Goal: Information Seeking & Learning: Learn about a topic

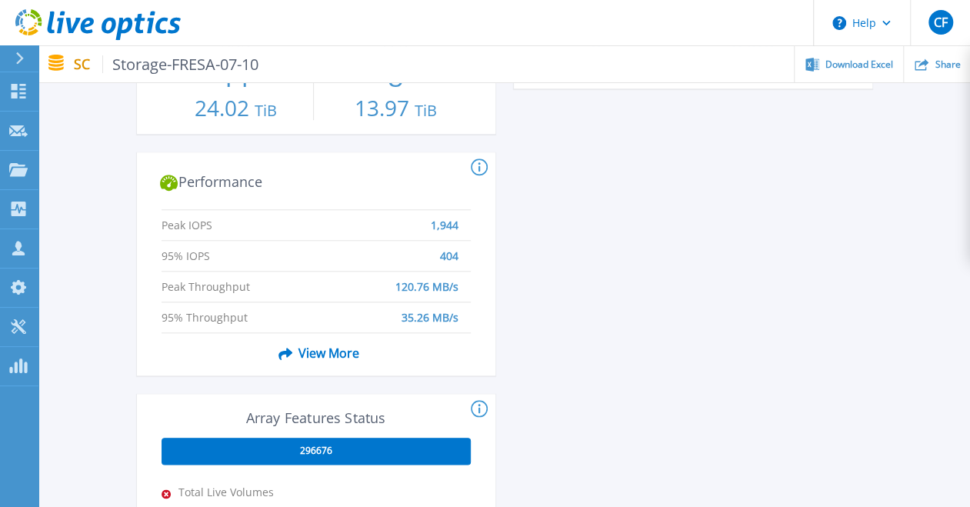
scroll to position [647, 0]
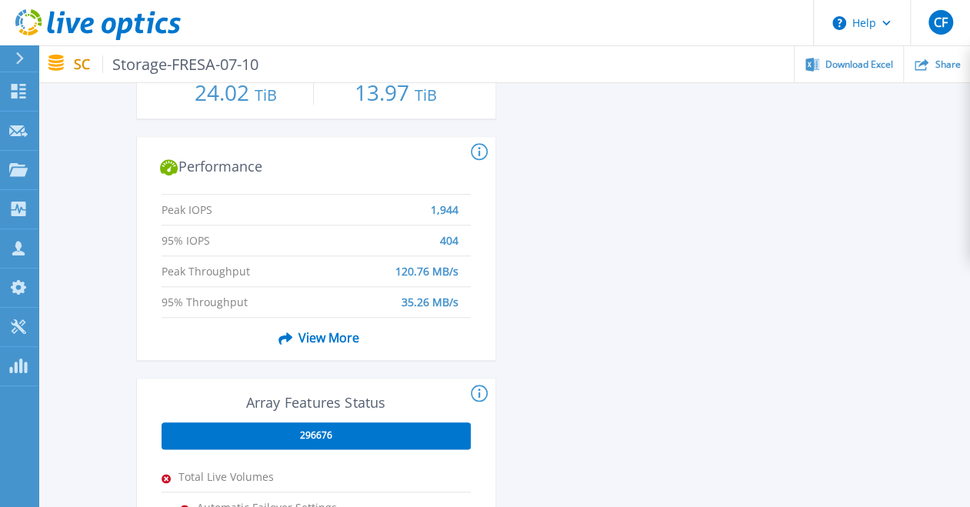
click at [318, 337] on span "View More" at bounding box center [315, 337] width 87 height 29
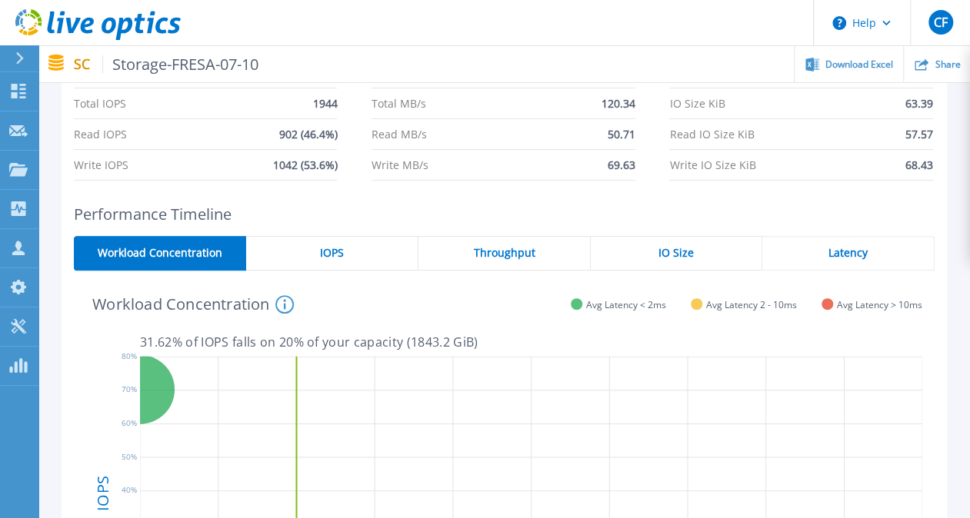
scroll to position [0, 0]
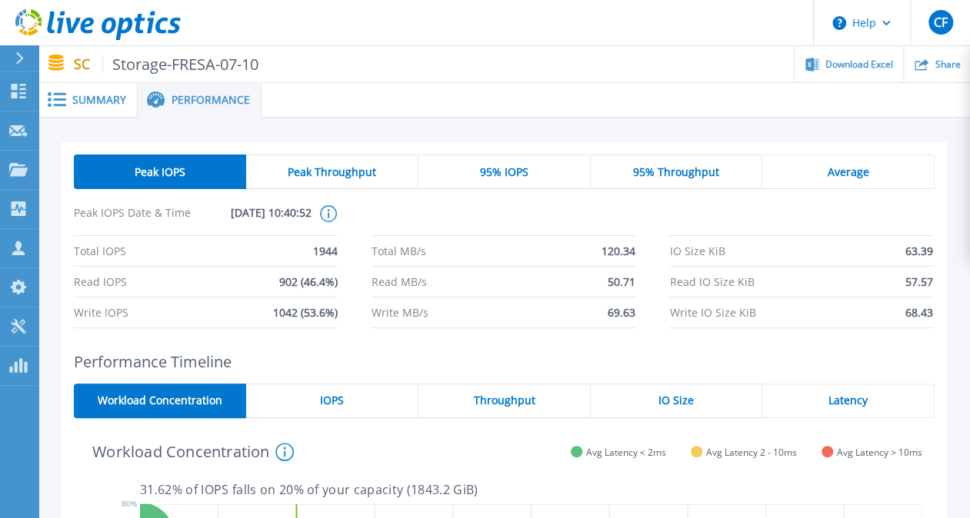
click at [328, 209] on icon at bounding box center [329, 213] width 2 height 9
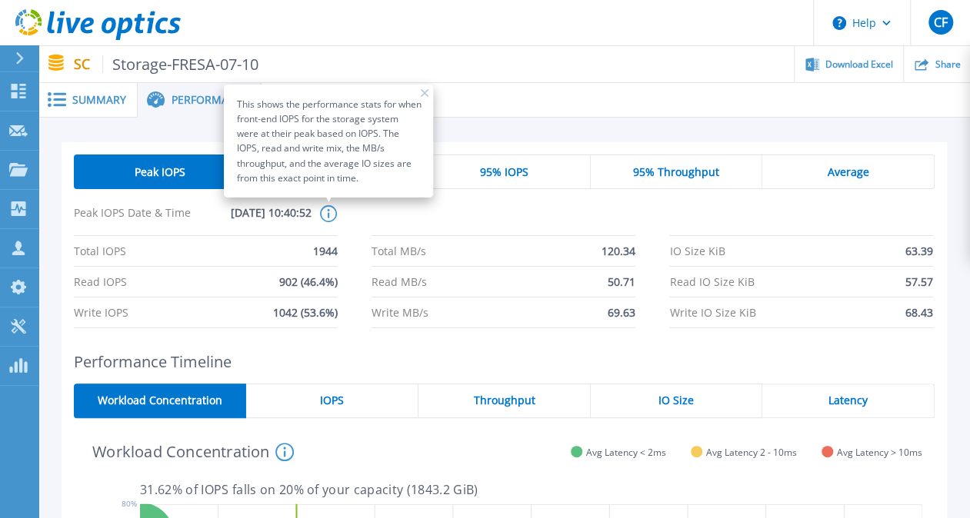
click at [959, 189] on div "Peak IOPS Peak Throughput 95% IOPS 95% Throughput Average Peak IOPS Date & Time…" at bounding box center [503, 522] width 931 height 809
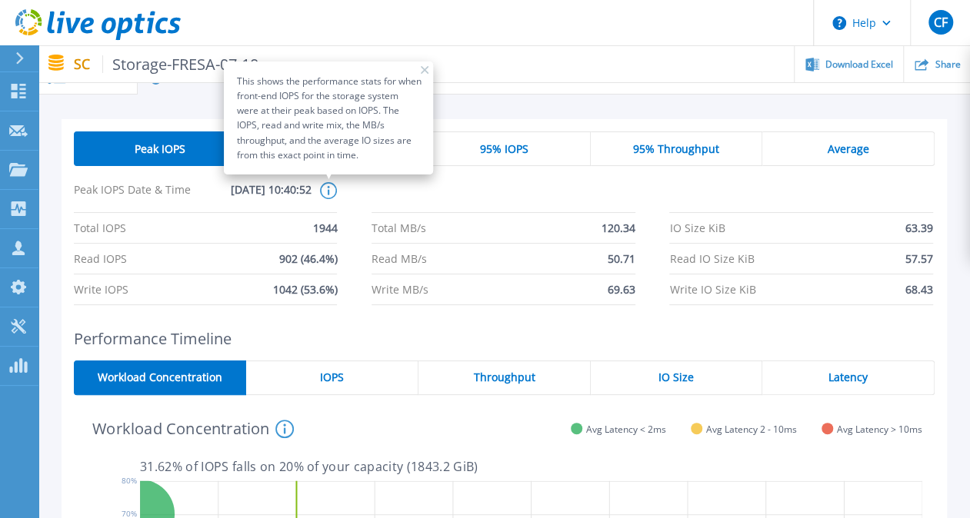
scroll to position [26, 0]
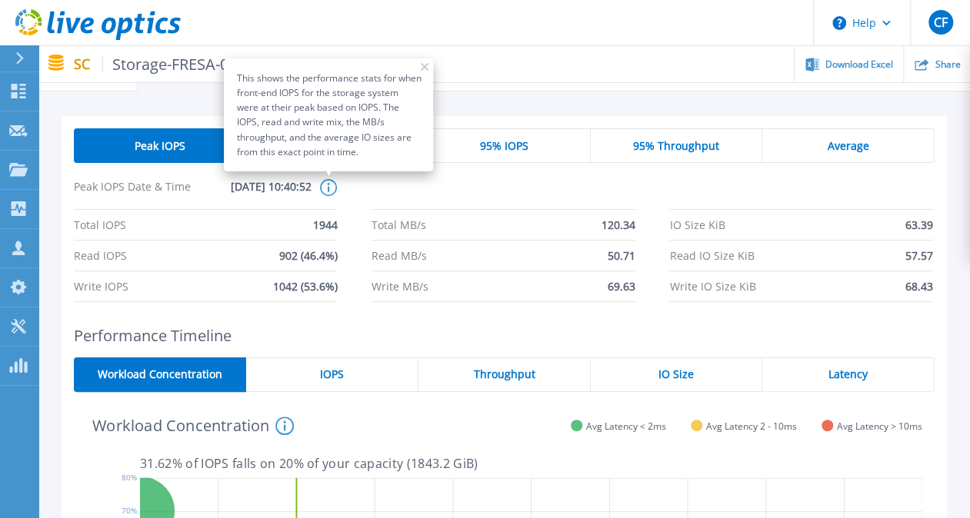
click at [426, 63] on icon at bounding box center [425, 67] width 8 height 8
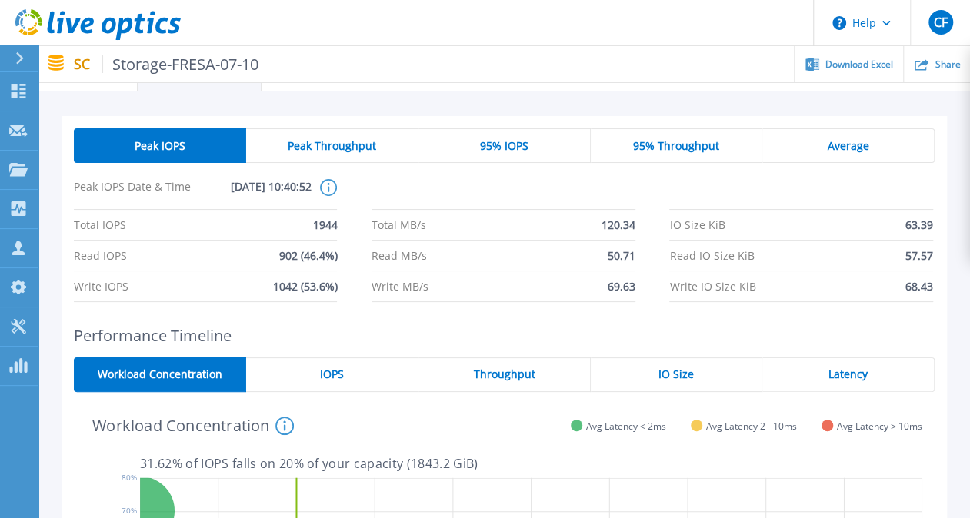
click at [346, 362] on div "IOPS" at bounding box center [332, 375] width 172 height 35
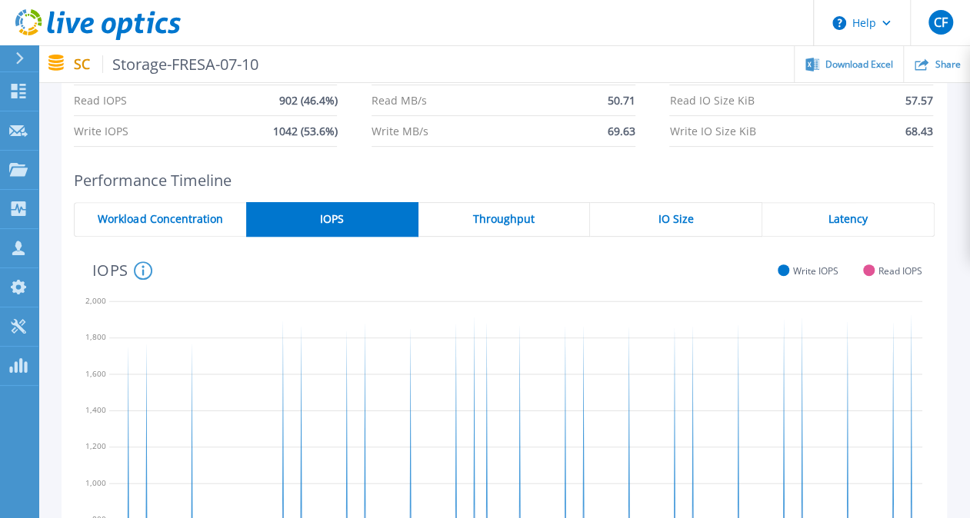
scroll to position [195, 0]
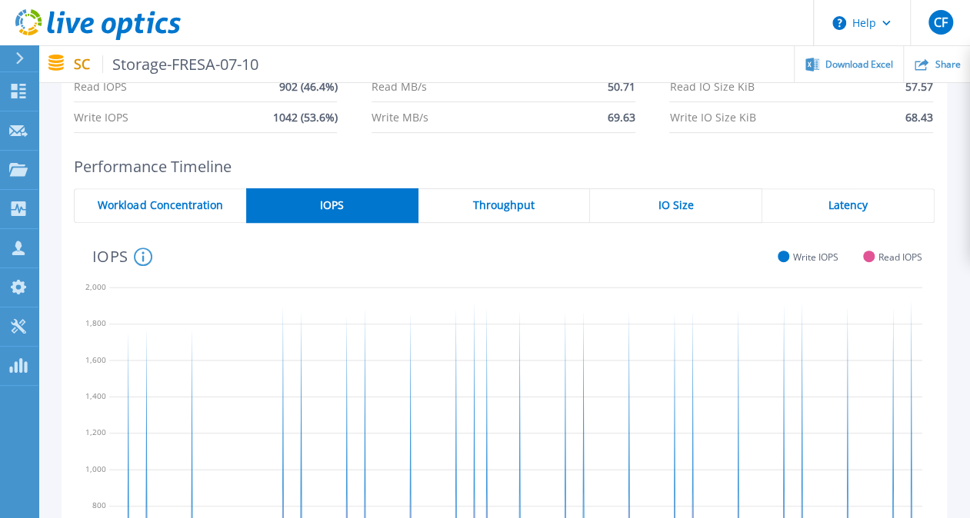
click at [518, 204] on span "Throughput" at bounding box center [504, 205] width 62 height 12
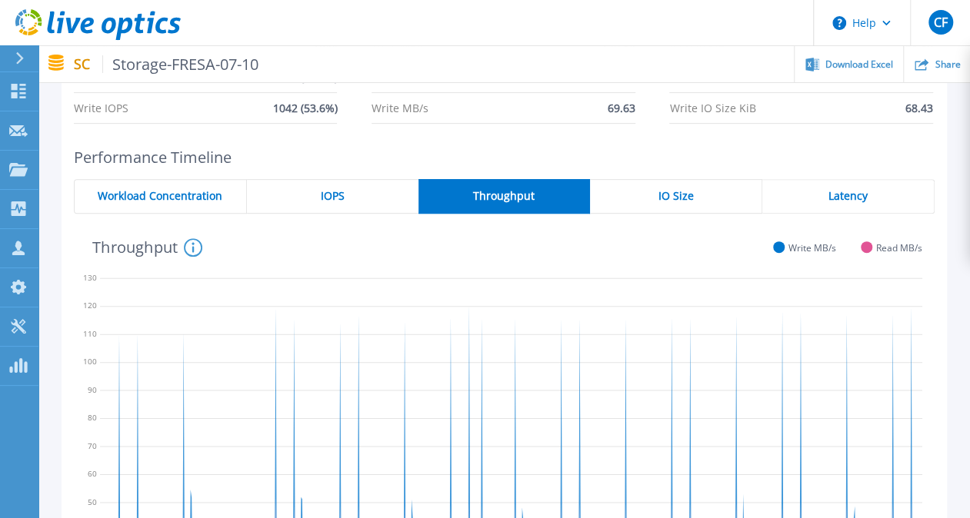
scroll to position [204, 0]
click at [677, 188] on div "IO Size" at bounding box center [676, 197] width 172 height 35
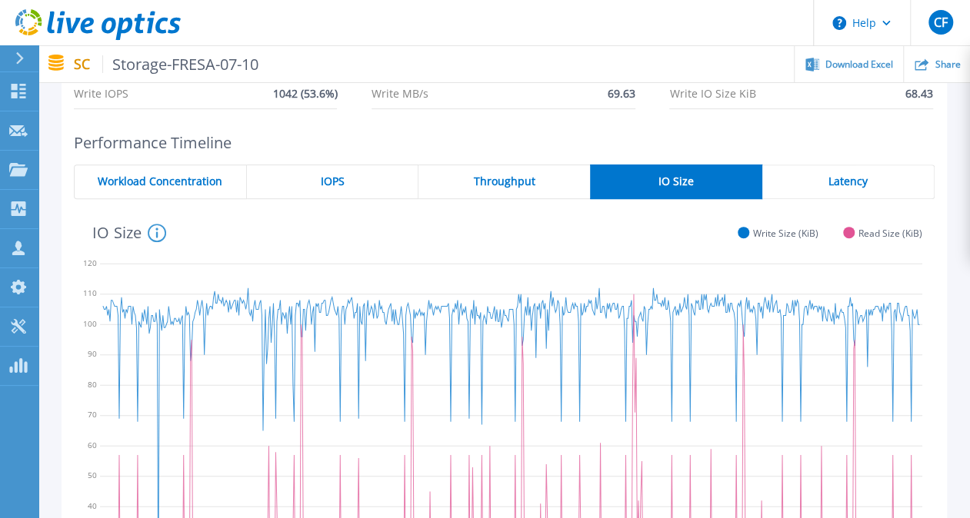
scroll to position [220, 0]
click at [869, 181] on div "Latency" at bounding box center [848, 181] width 172 height 35
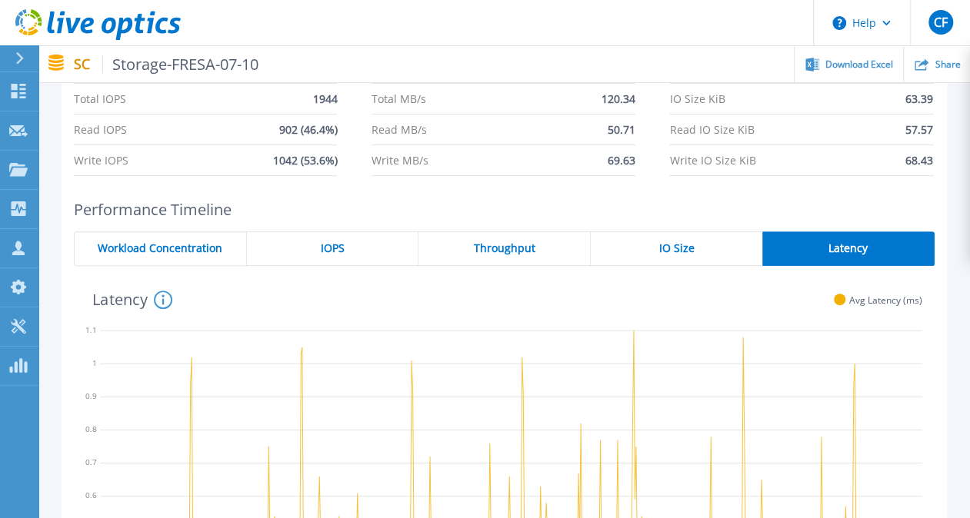
scroll to position [0, 0]
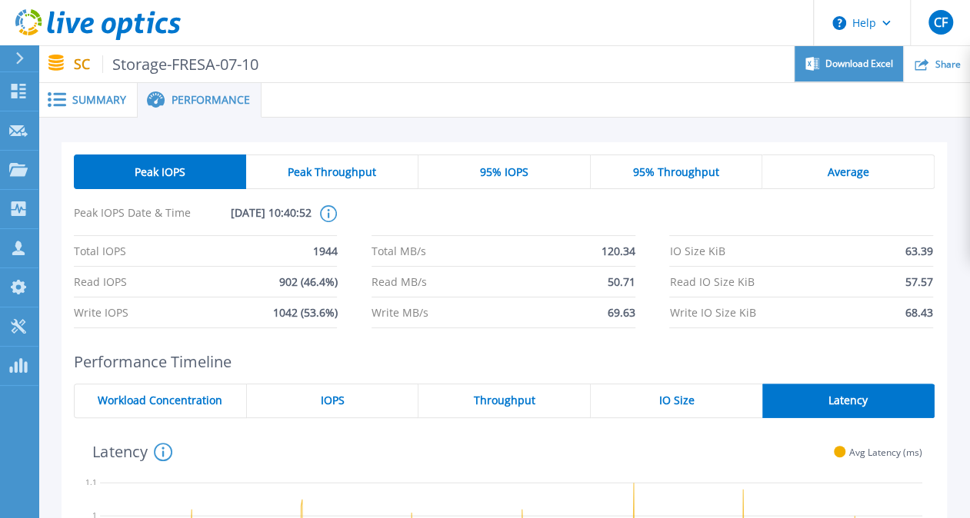
click at [860, 60] on span "Download Excel" at bounding box center [859, 63] width 68 height 9
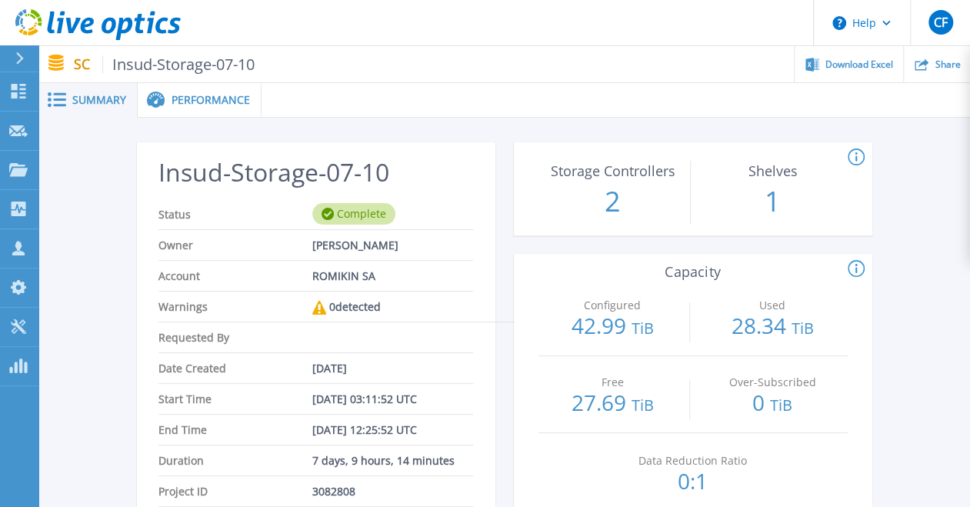
click at [187, 98] on span "Performance" at bounding box center [210, 100] width 78 height 11
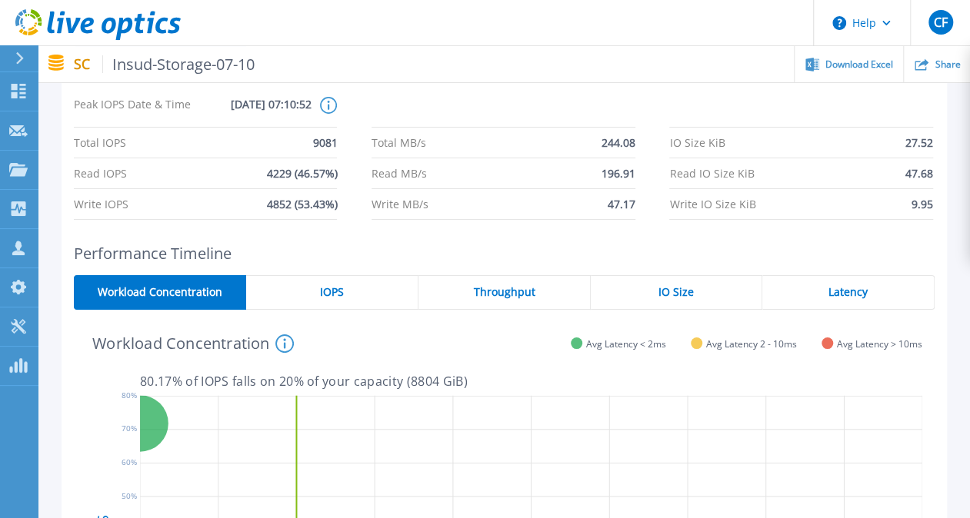
scroll to position [111, 0]
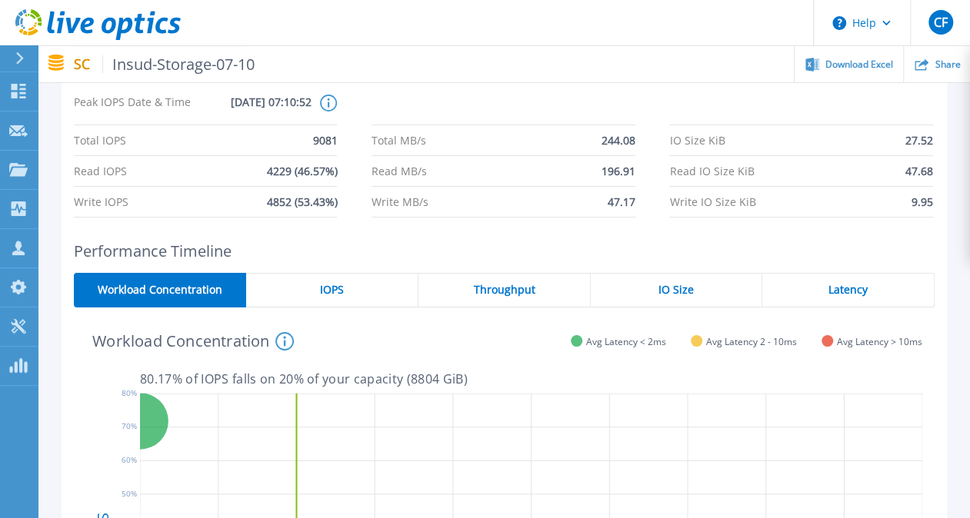
click at [354, 293] on div "IOPS" at bounding box center [332, 290] width 172 height 35
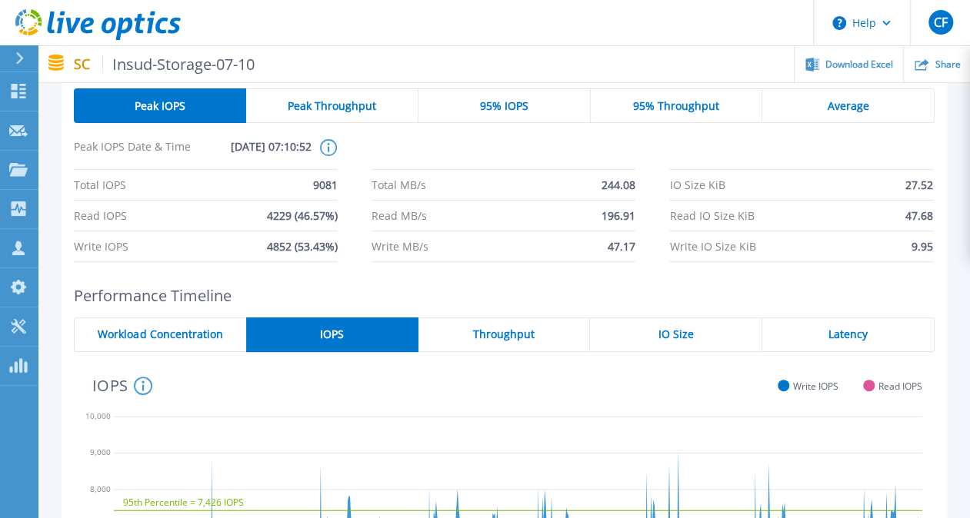
scroll to position [0, 0]
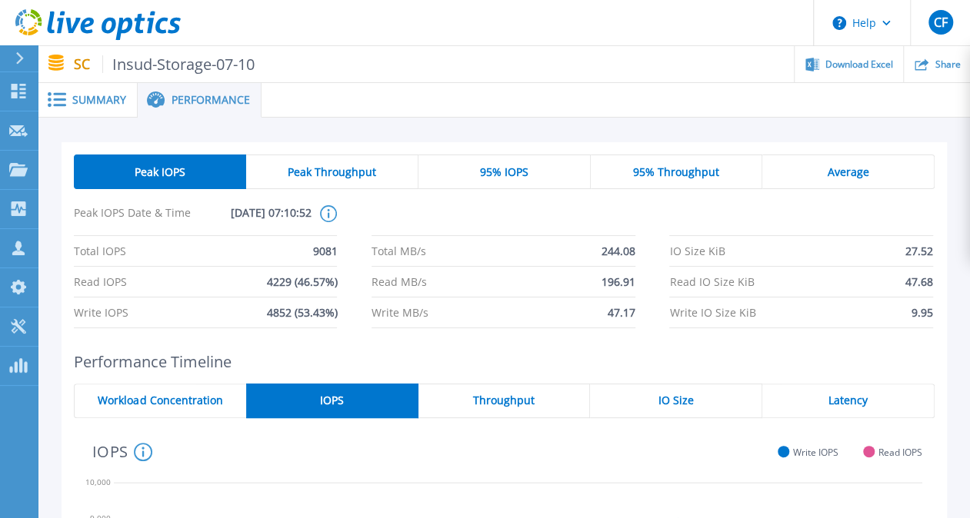
click at [524, 408] on div "Throughput" at bounding box center [504, 401] width 172 height 35
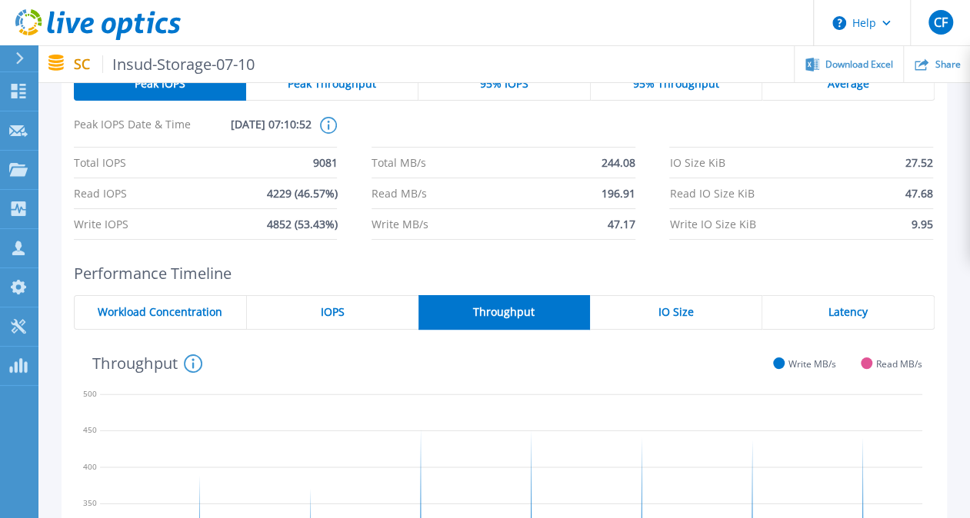
scroll to position [59, 0]
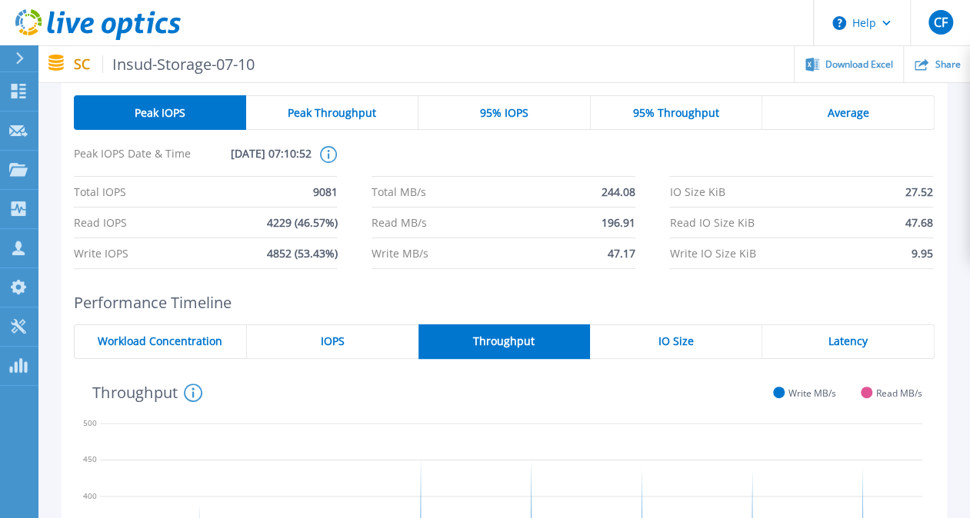
click at [688, 346] on span "IO Size" at bounding box center [675, 341] width 35 height 12
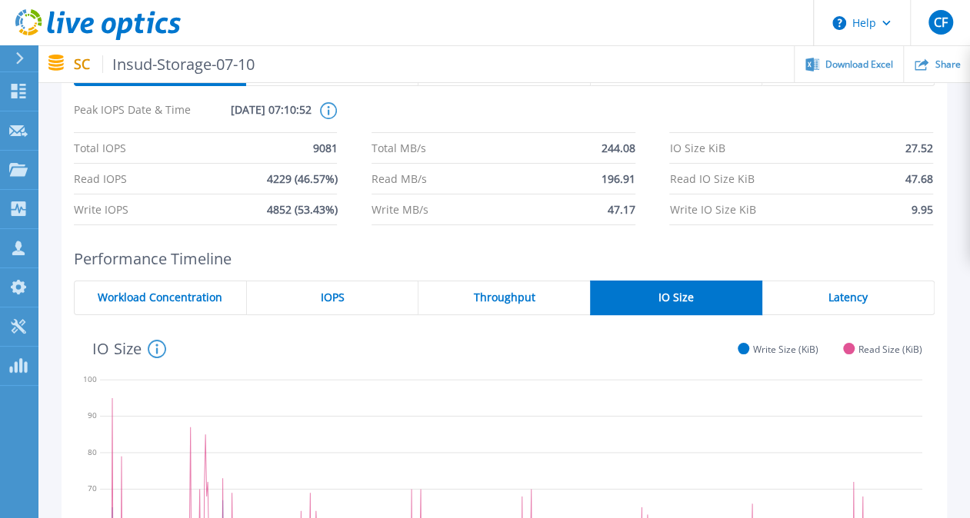
scroll to position [89, 0]
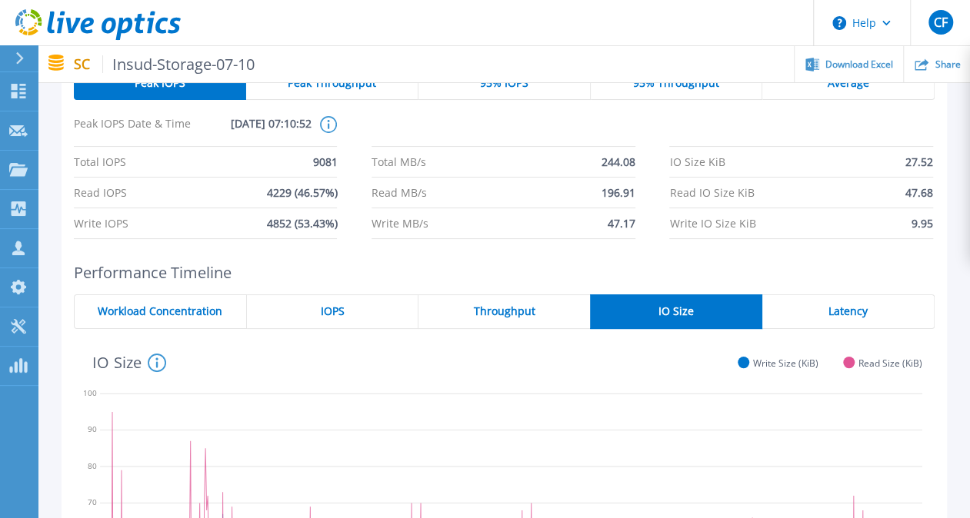
click at [848, 301] on div "Latency" at bounding box center [848, 311] width 172 height 35
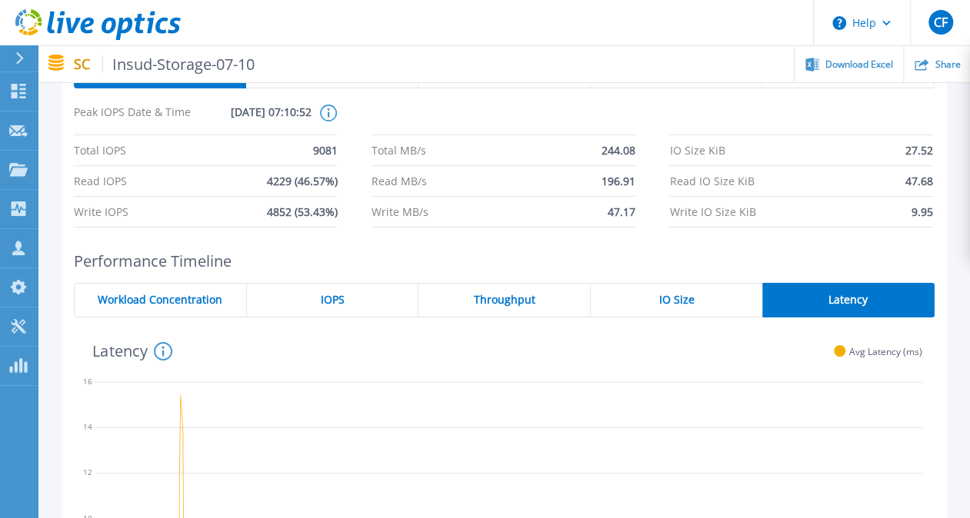
scroll to position [104, 0]
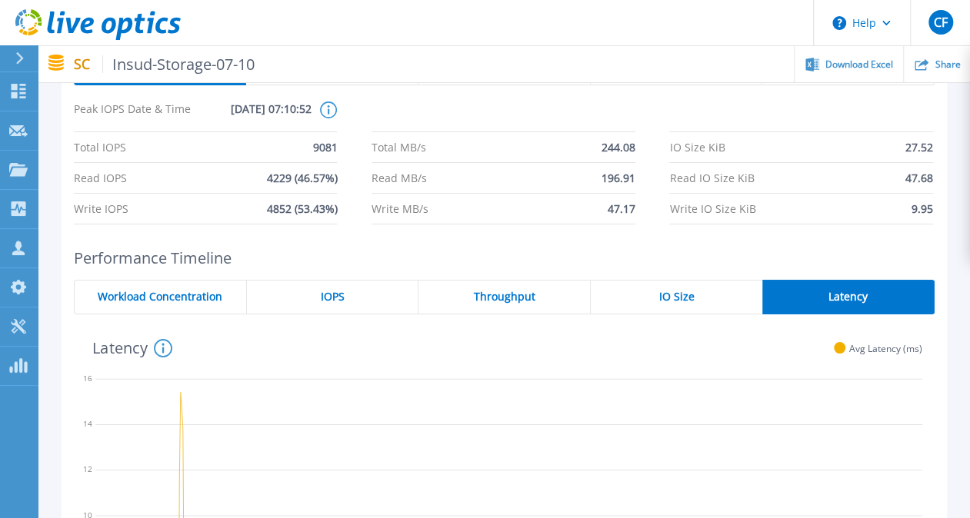
click at [545, 288] on div "Throughput" at bounding box center [504, 297] width 172 height 35
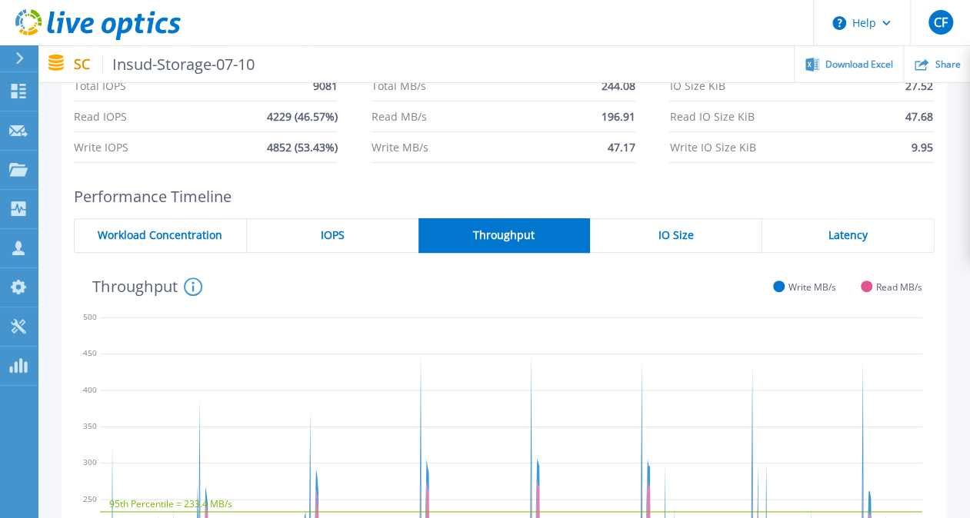
scroll to position [163, 0]
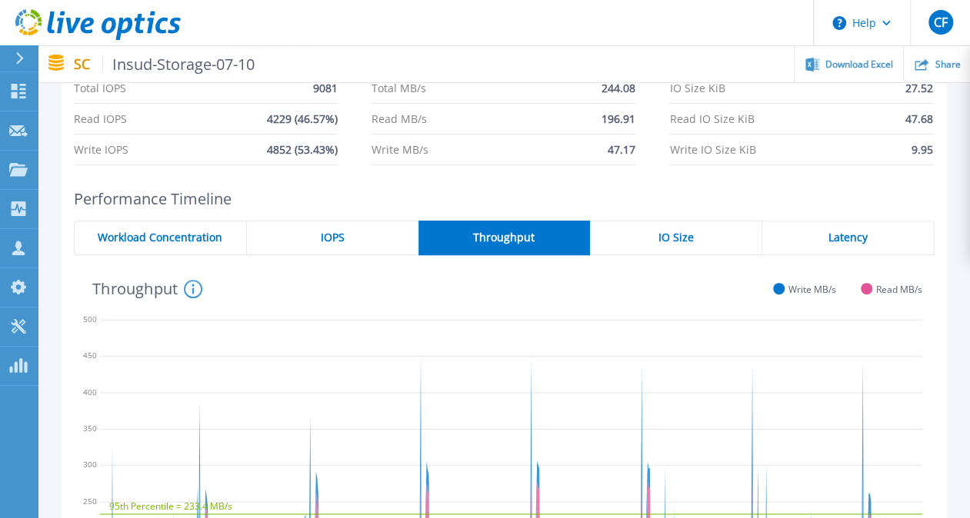
click at [361, 234] on div "IOPS" at bounding box center [332, 238] width 171 height 35
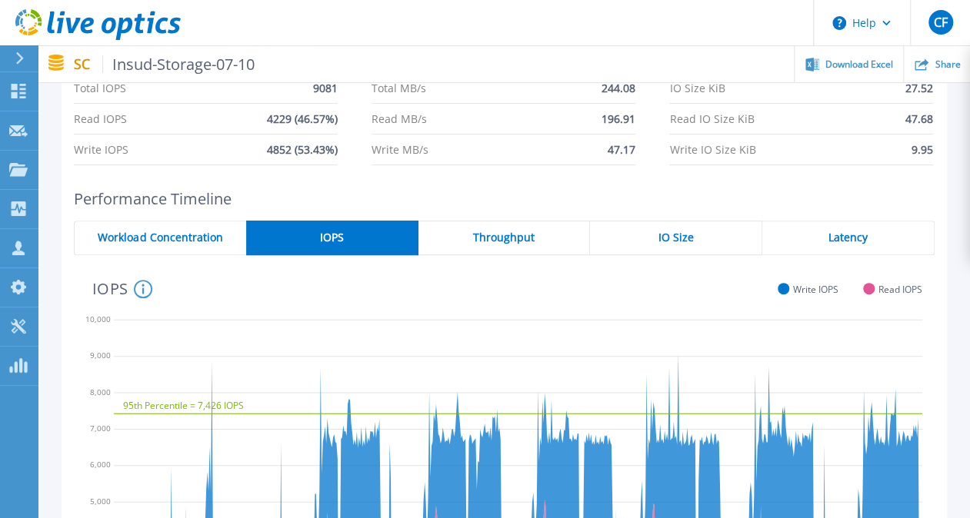
click at [969, 228] on div "Peak IOPS Peak Throughput 95% IOPS 95% Throughput Average Peak IOPS Date & Time…" at bounding box center [503, 359] width 931 height 808
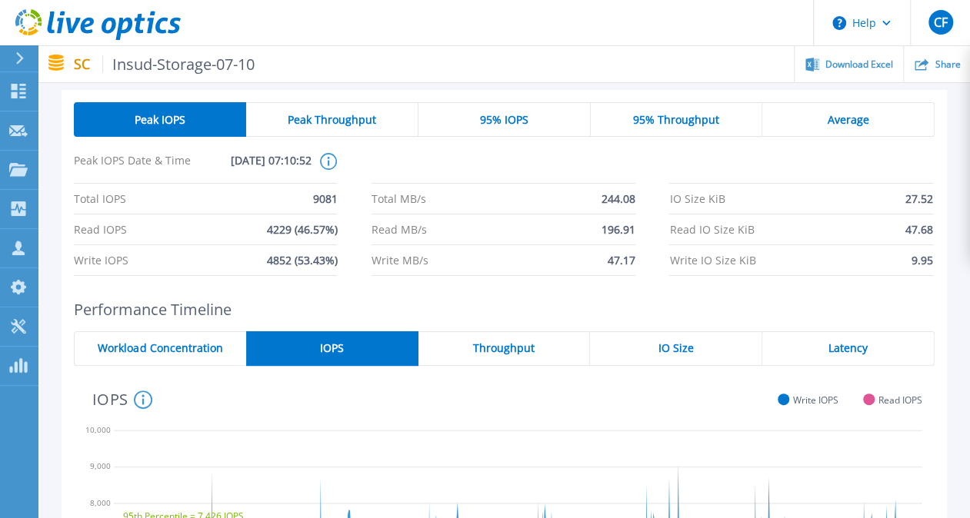
scroll to position [0, 0]
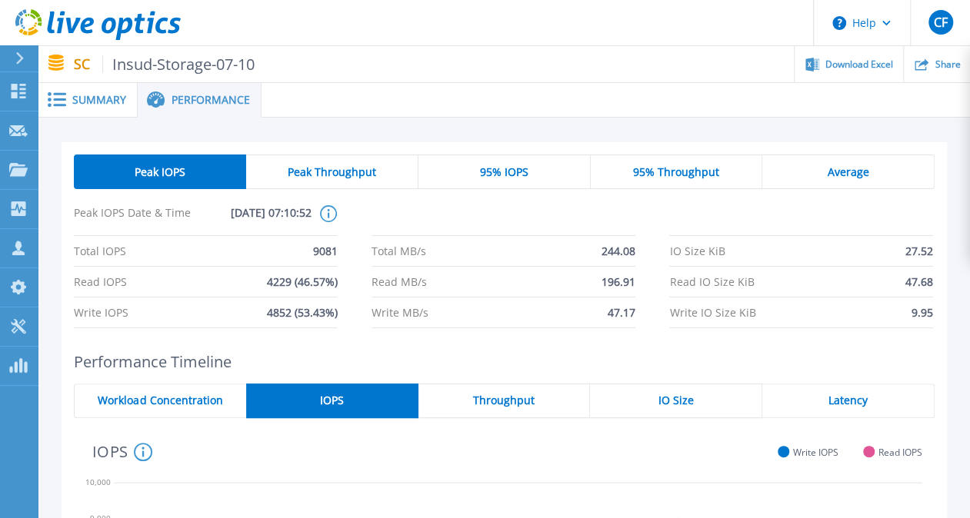
click at [101, 97] on span "Summary" at bounding box center [99, 100] width 54 height 11
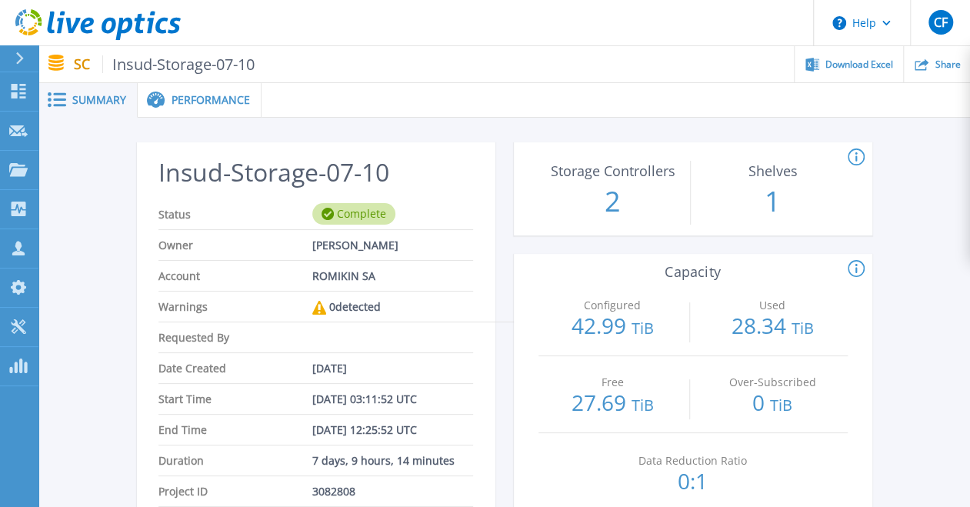
click at [177, 96] on span "Performance" at bounding box center [210, 100] width 78 height 11
